Goal: Task Accomplishment & Management: Manage account settings

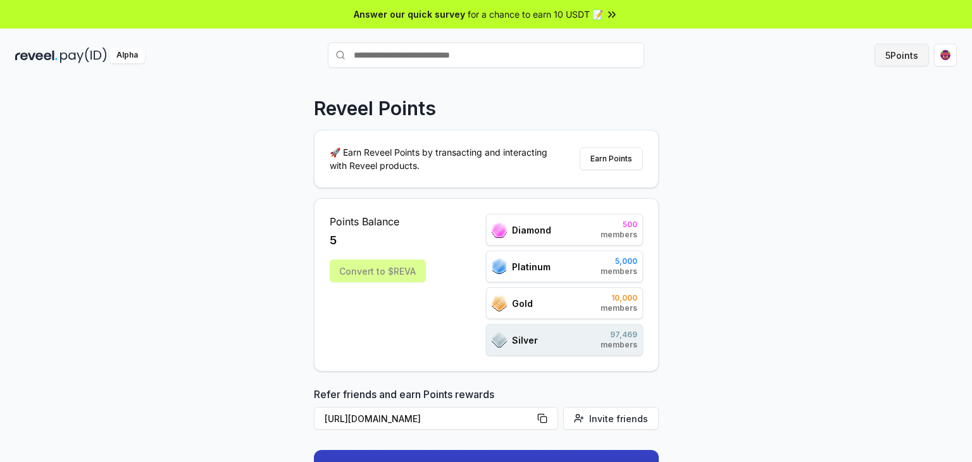
click at [907, 53] on button "5 Points" at bounding box center [902, 55] width 54 height 23
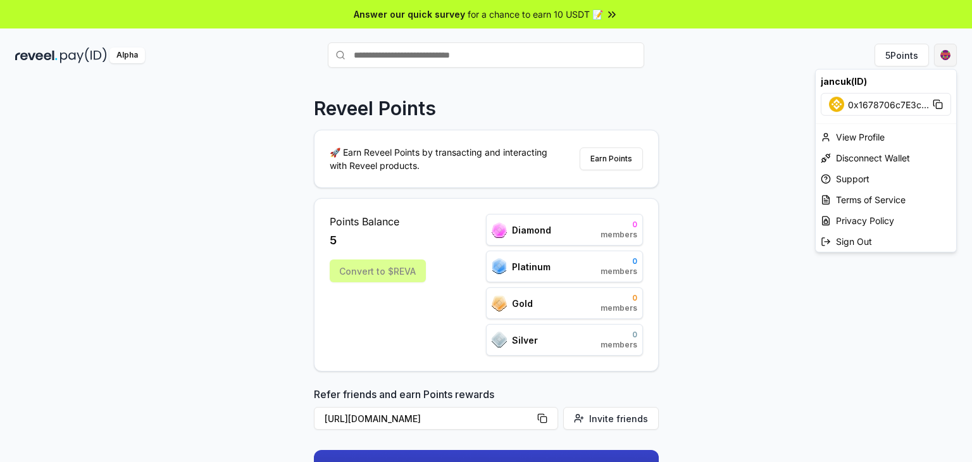
click at [950, 65] on html "Answer our quick survey for a chance to earn 10 USDT 📝 Alpha 5 Points Reveel Po…" at bounding box center [486, 231] width 972 height 462
click at [858, 132] on div "View Profile" at bounding box center [886, 137] width 141 height 21
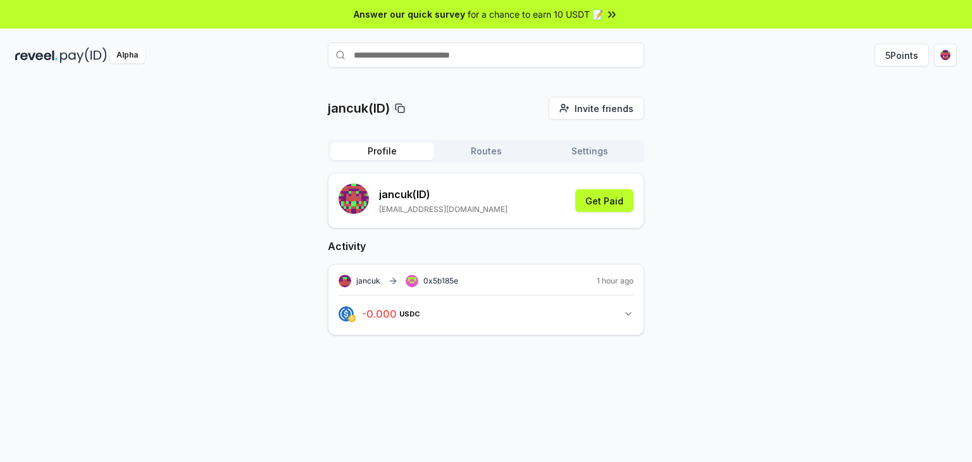
click at [629, 307] on button "- 0.000 USDC 0 USDC" at bounding box center [486, 314] width 295 height 22
click at [600, 201] on button "Get Paid" at bounding box center [604, 200] width 58 height 23
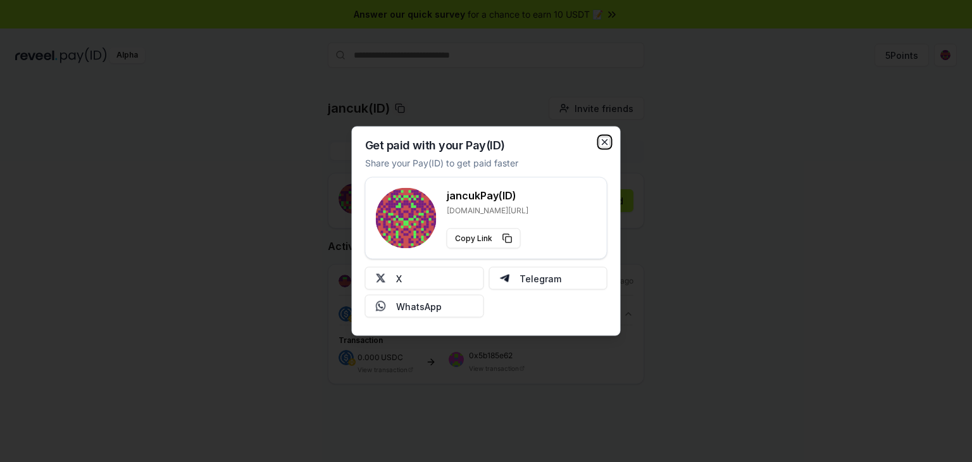
click at [607, 141] on icon "button" at bounding box center [605, 142] width 10 height 10
